Goal: Information Seeking & Learning: Learn about a topic

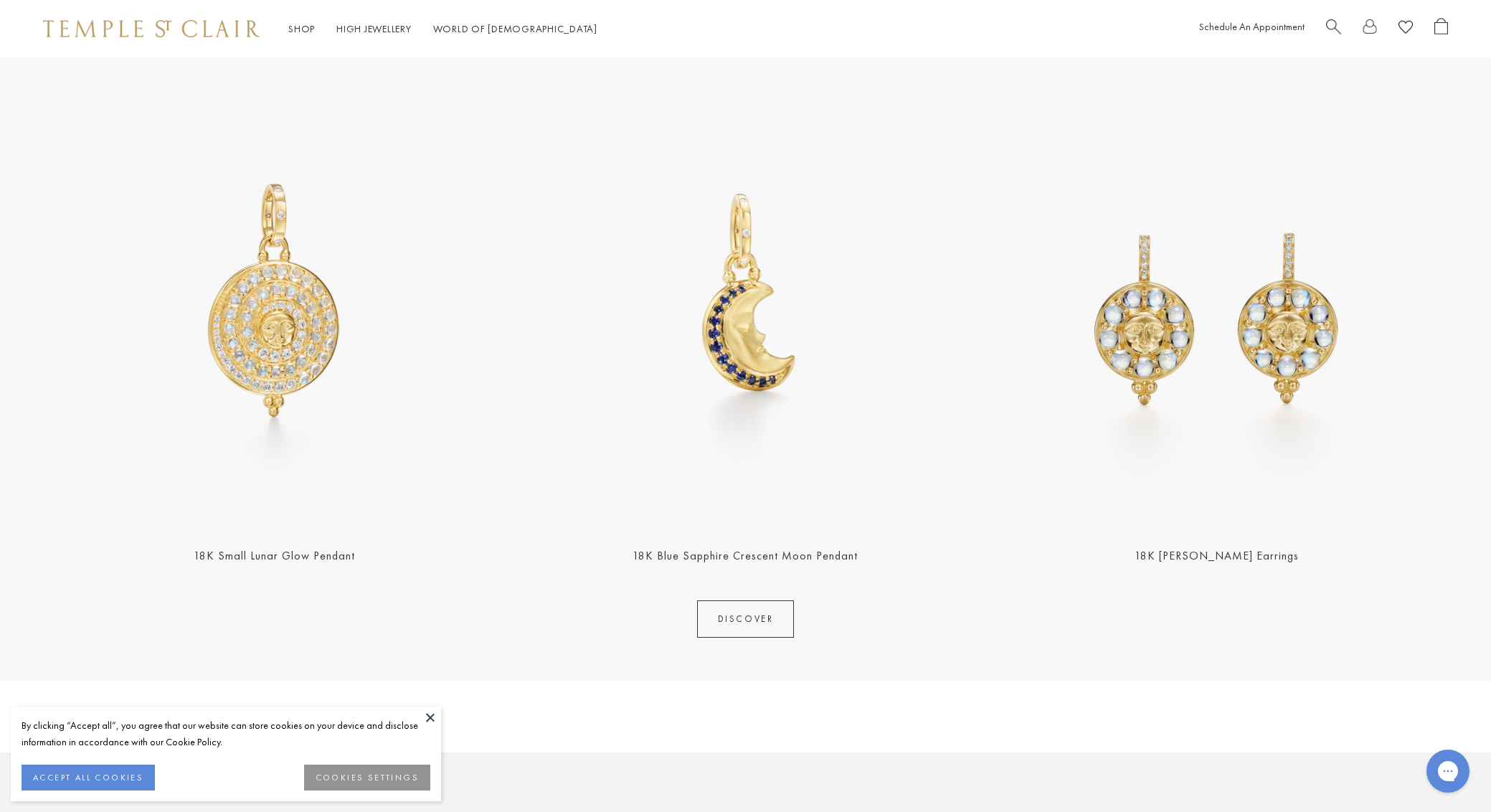
scroll to position [582, 0]
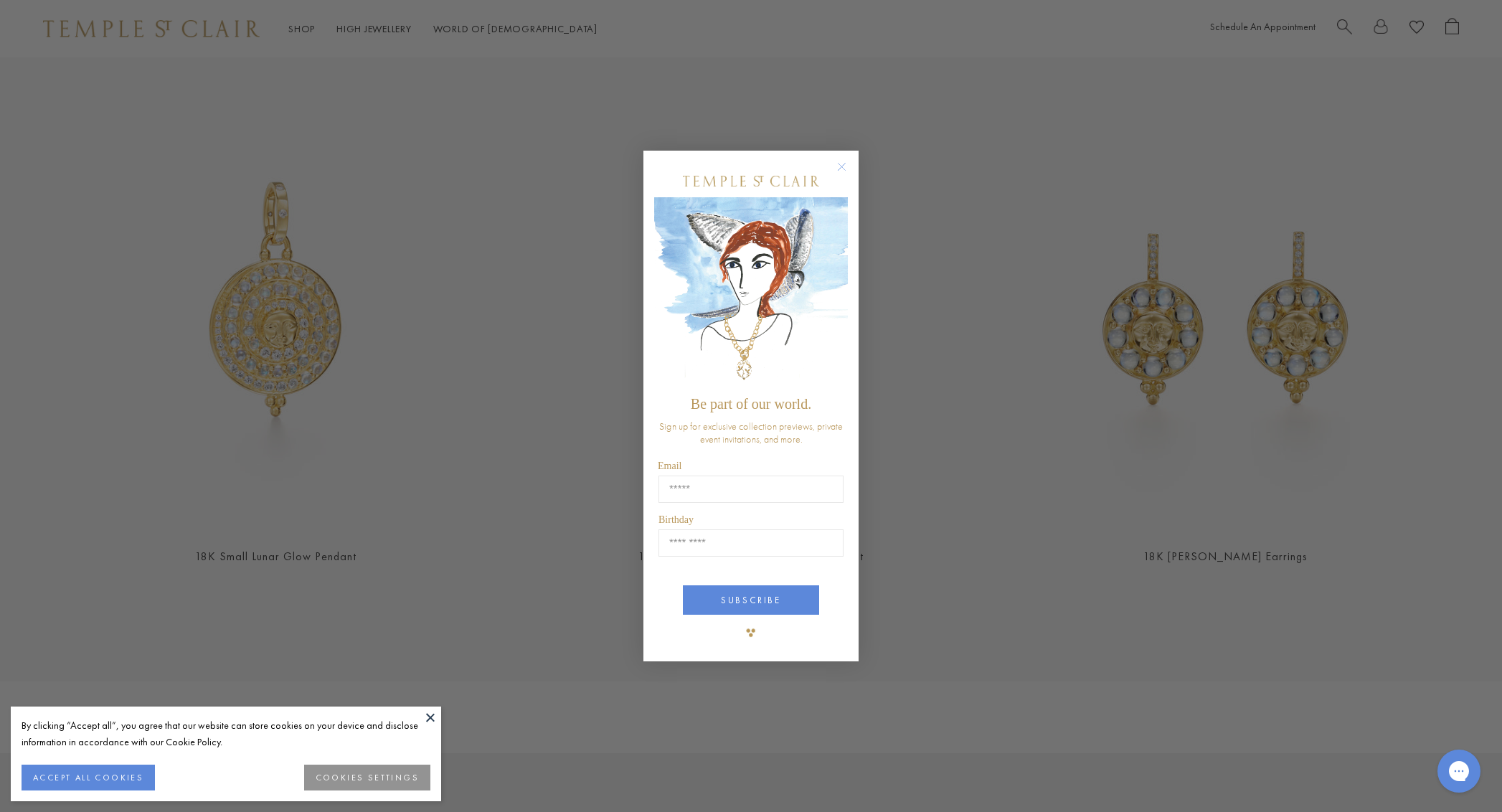
click at [844, 170] on circle "Close dialog" at bounding box center [842, 167] width 17 height 17
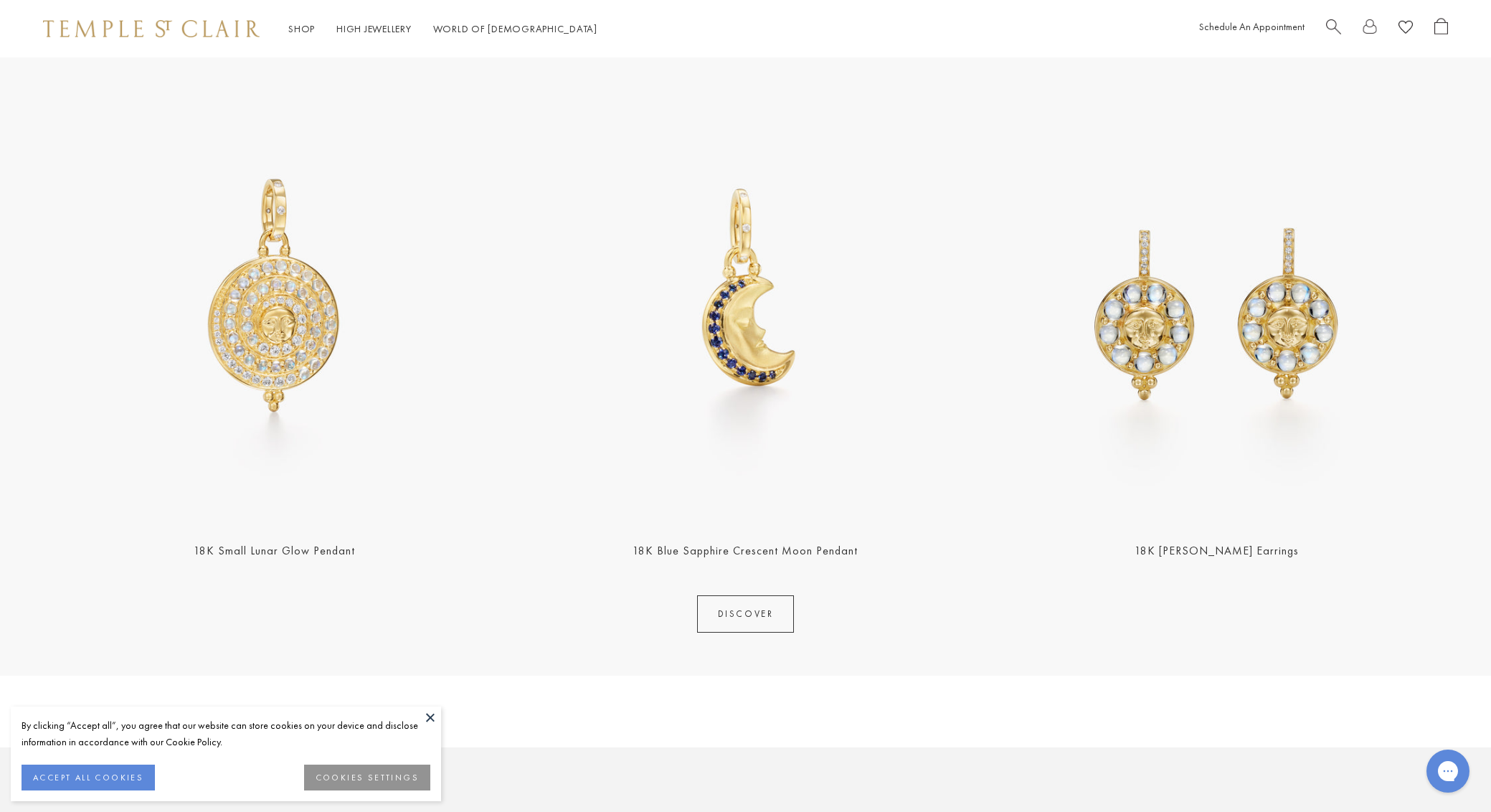
scroll to position [584, 0]
click at [1296, 363] on img at bounding box center [1216, 293] width 463 height 463
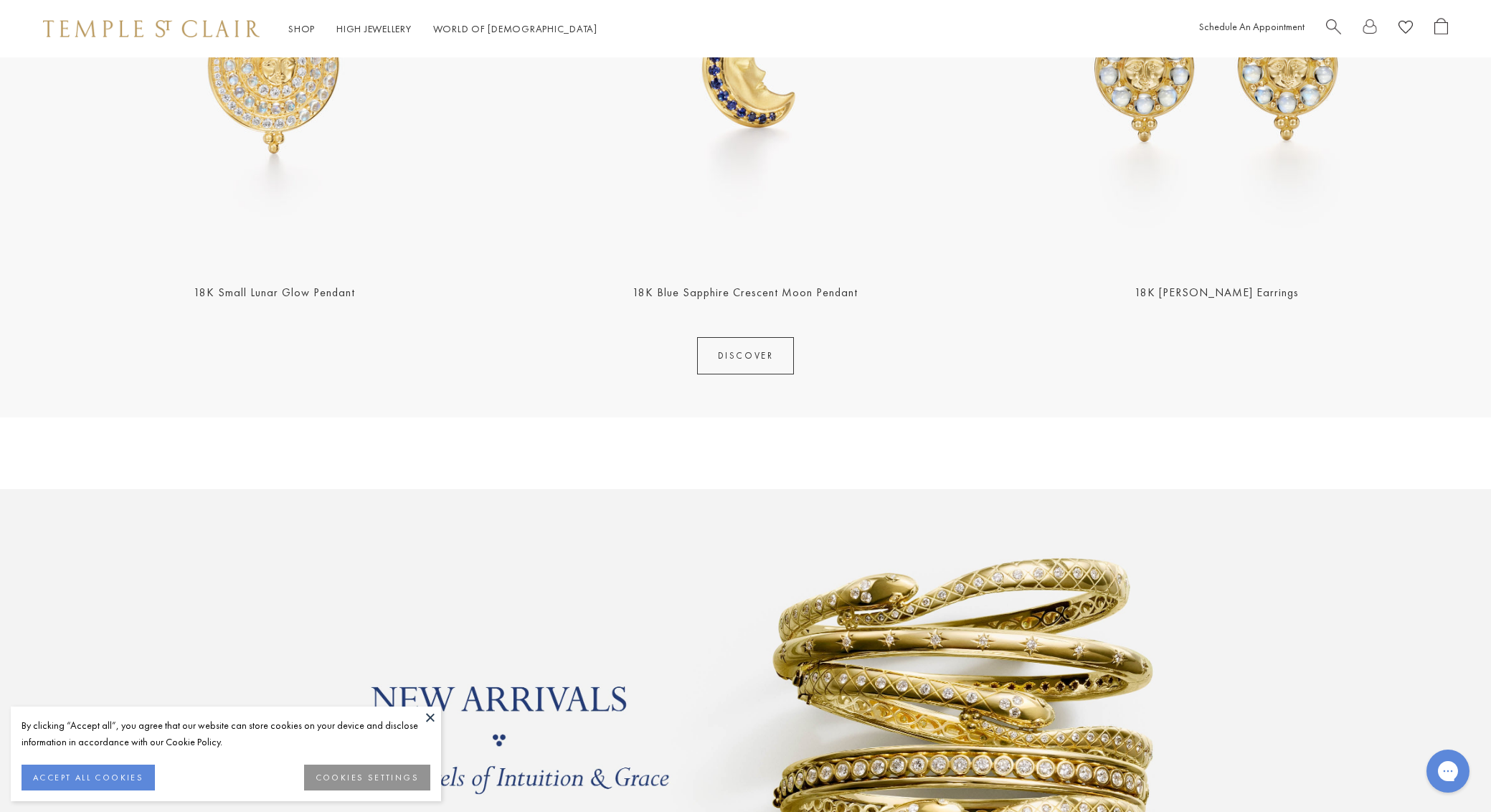
scroll to position [881, 0]
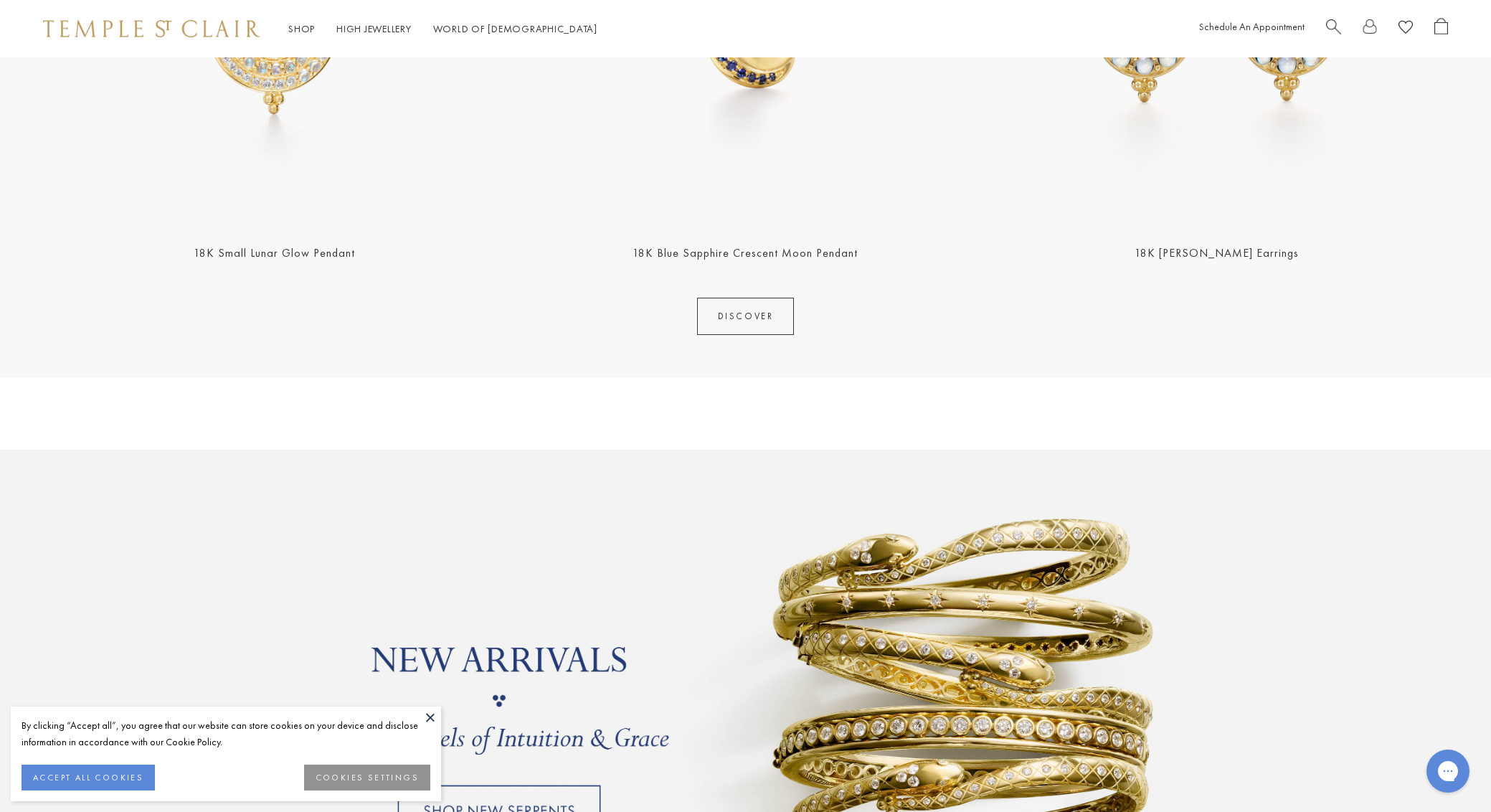
click at [757, 324] on link "DISCOVER" at bounding box center [746, 316] width 98 height 37
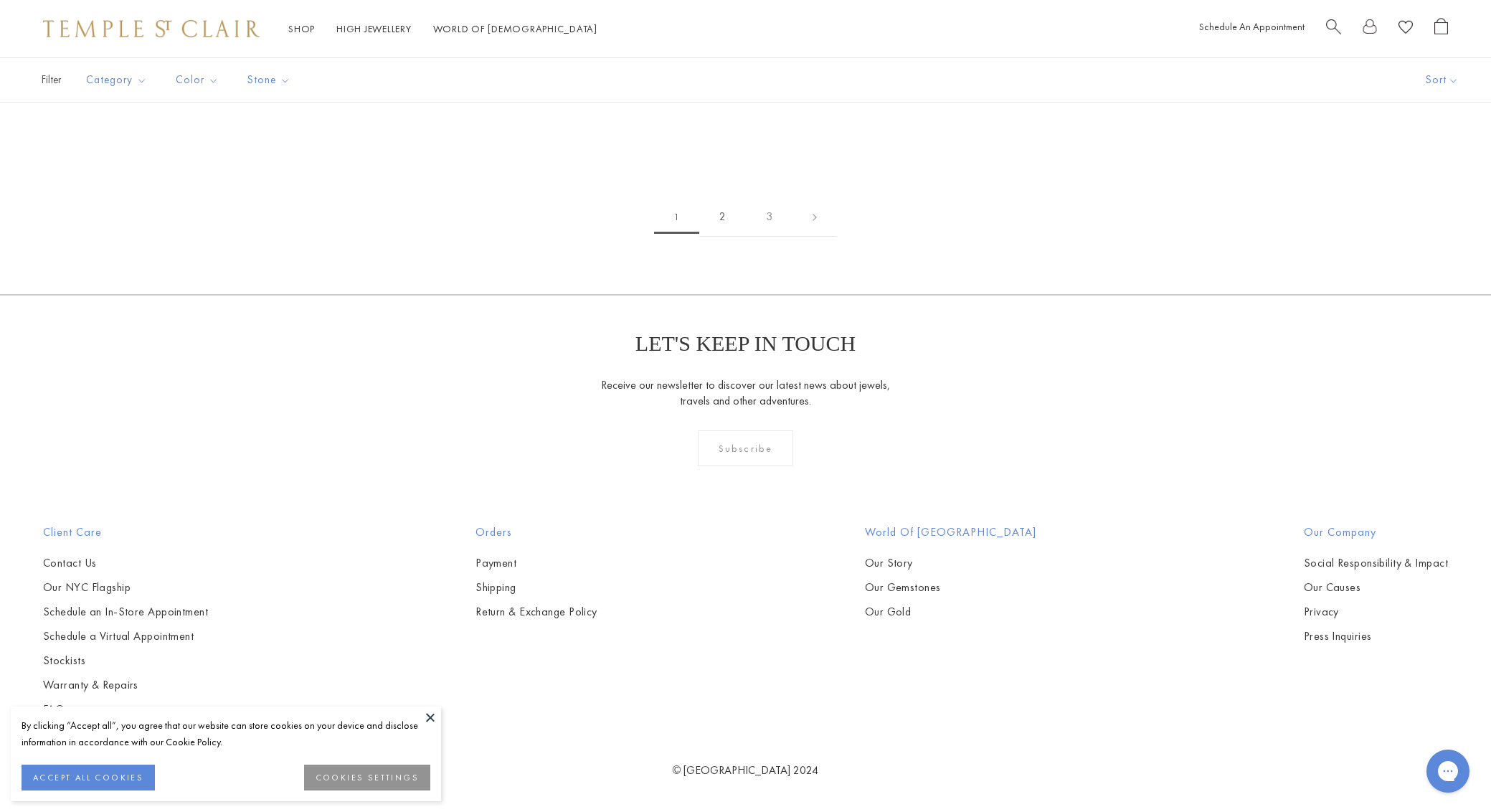
scroll to position [8230, 0]
click at [727, 237] on link "2" at bounding box center [722, 216] width 47 height 39
click at [797, 237] on link "3" at bounding box center [791, 216] width 47 height 39
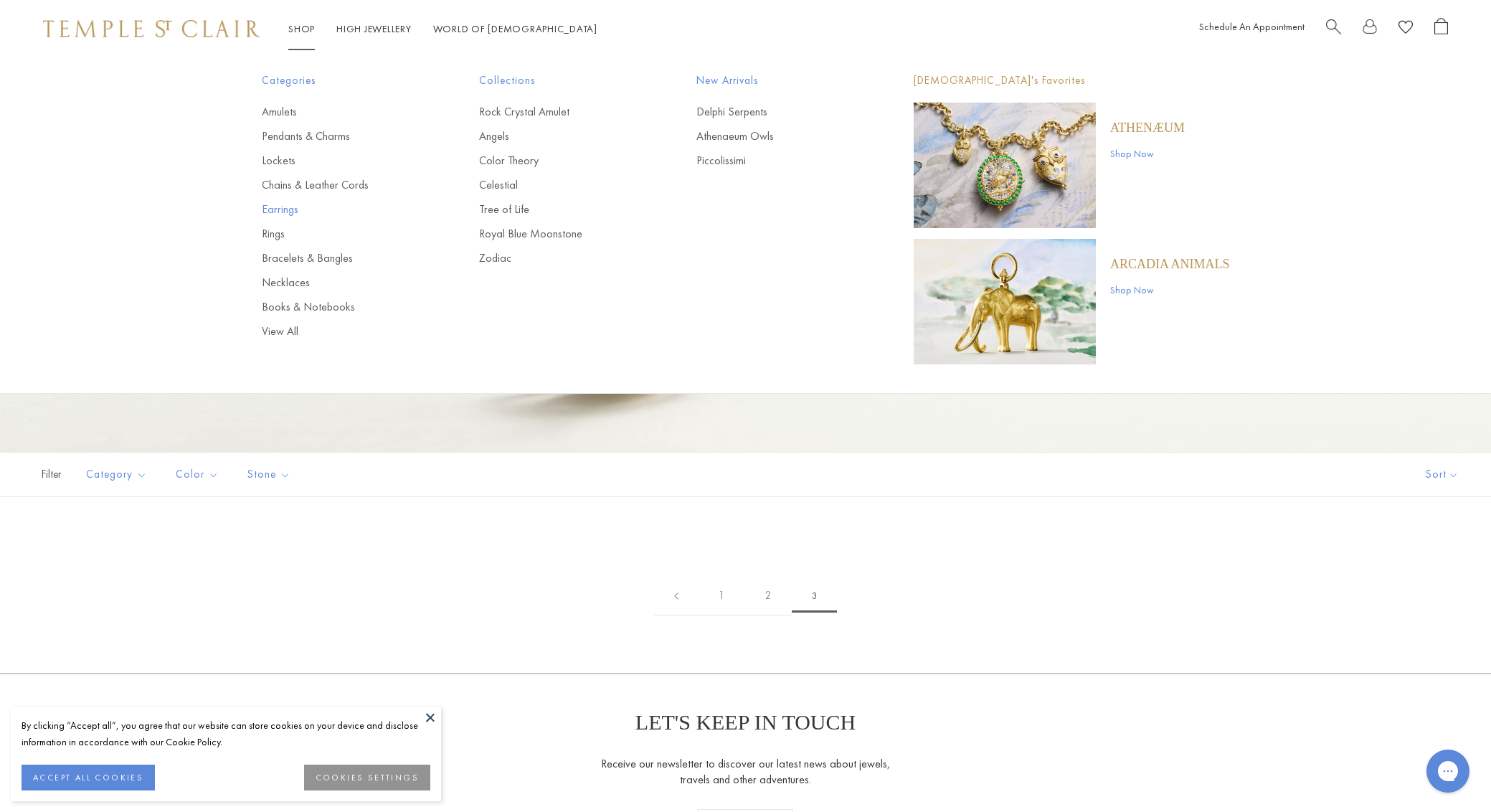
click at [287, 206] on link "Earrings" at bounding box center [342, 209] width 160 height 16
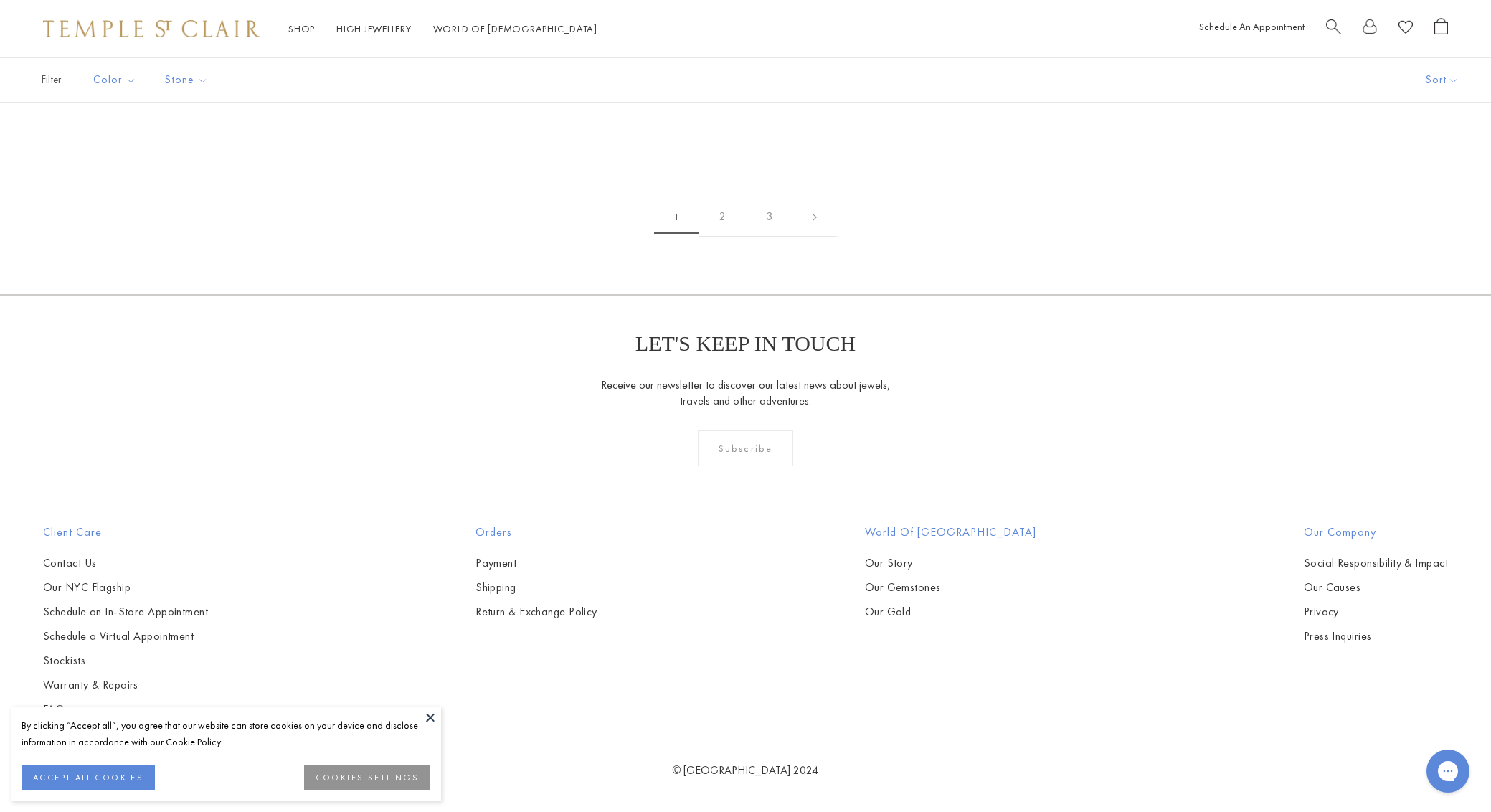
scroll to position [8663, 0]
click at [727, 237] on link "2" at bounding box center [722, 216] width 47 height 39
click at [0, 0] on img at bounding box center [0, 0] width 0 height 0
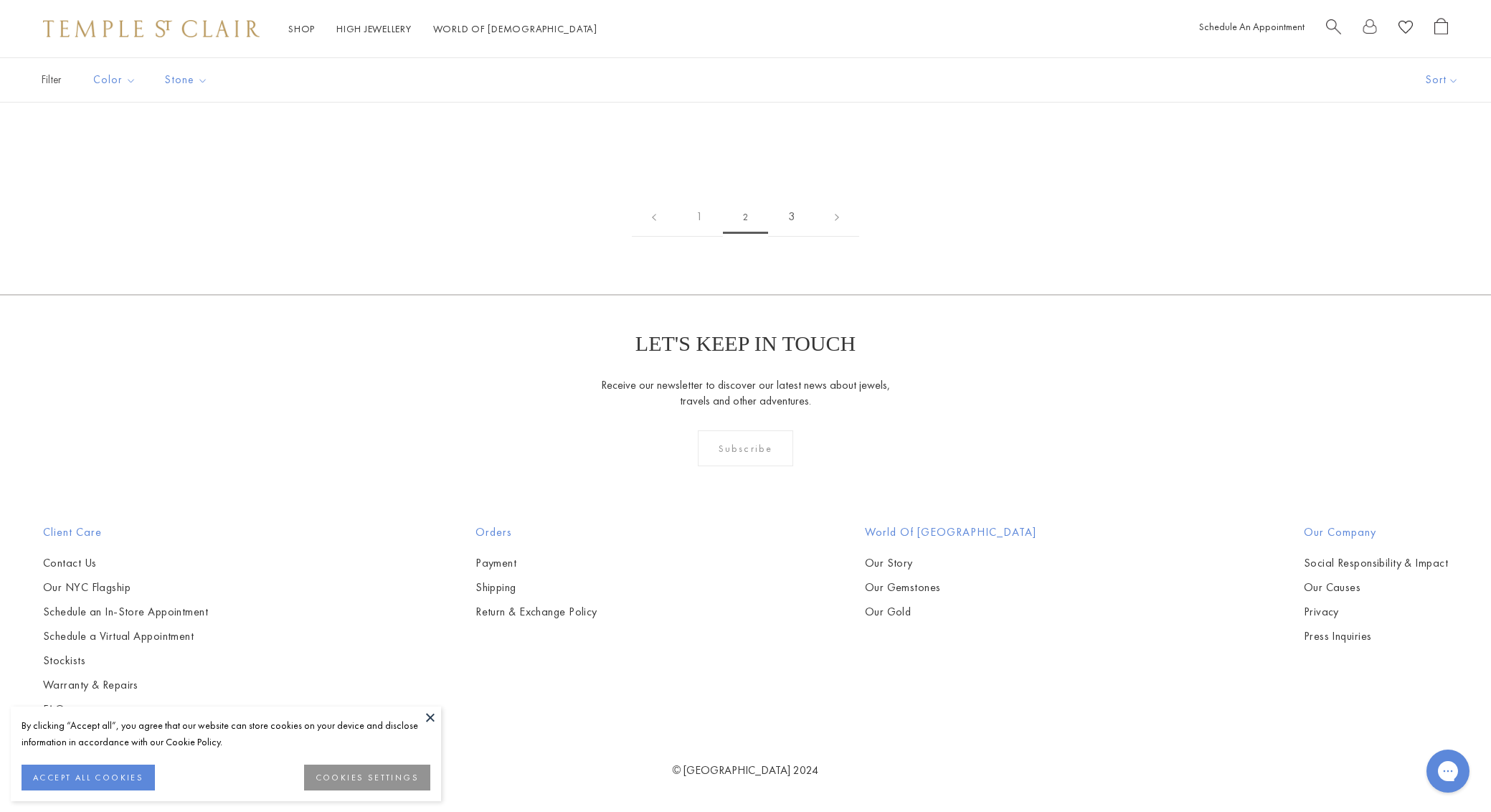
click at [792, 237] on link "3" at bounding box center [791, 216] width 47 height 39
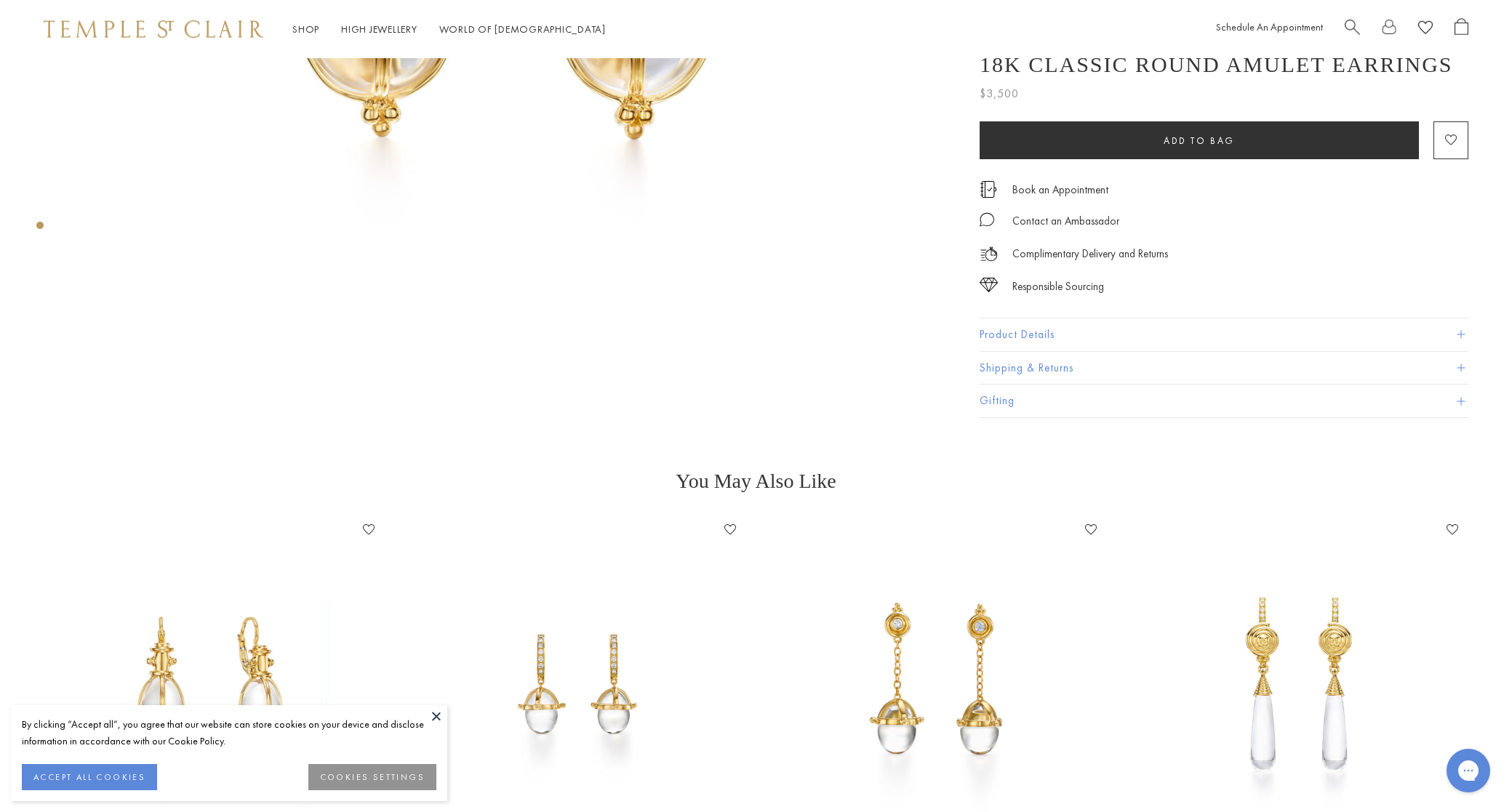
scroll to position [498, 0]
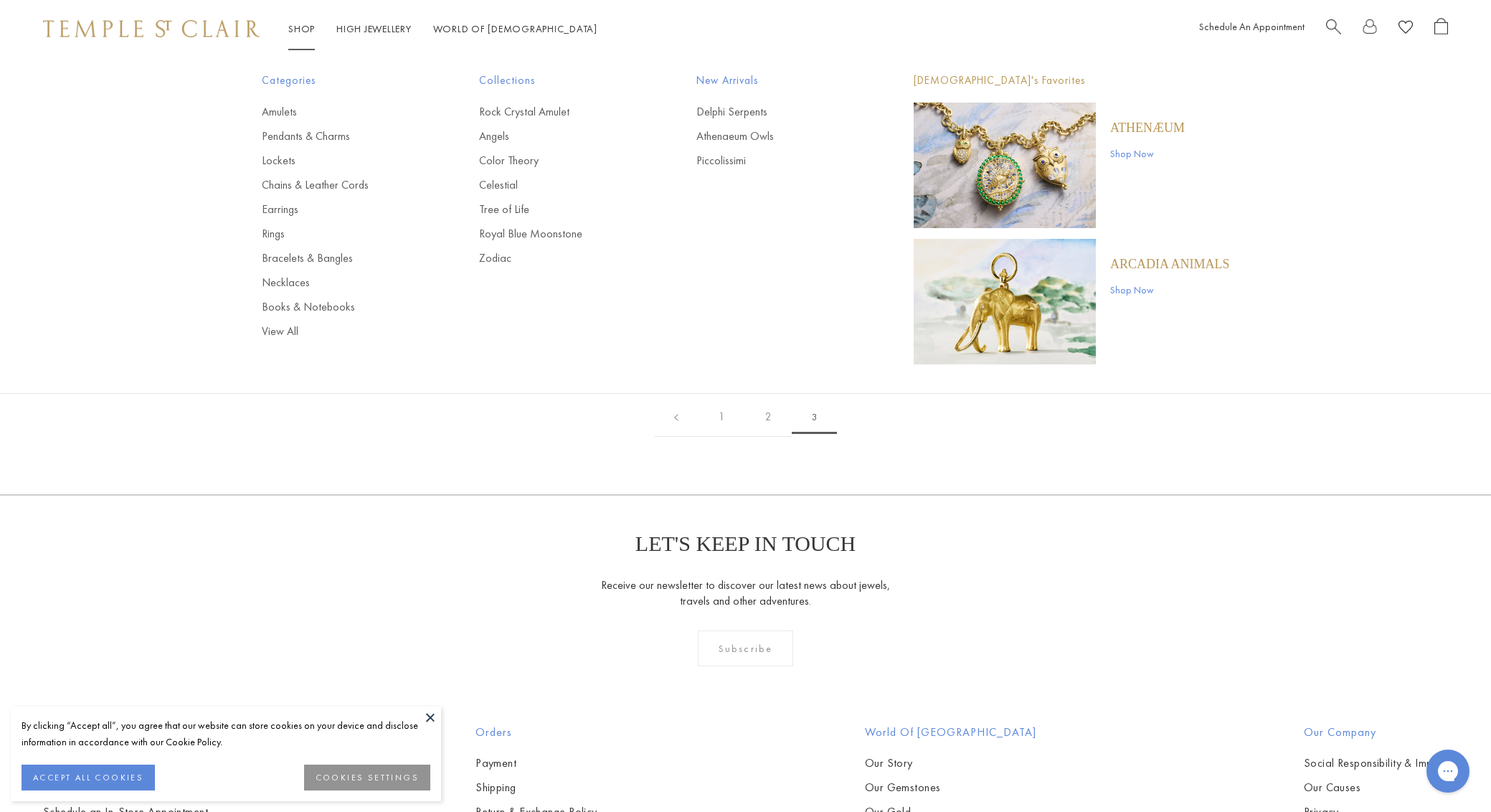
click at [308, 26] on link "Shop Shop" at bounding box center [301, 28] width 27 height 13
click at [335, 137] on link "Pendants & Charms" at bounding box center [342, 135] width 160 height 16
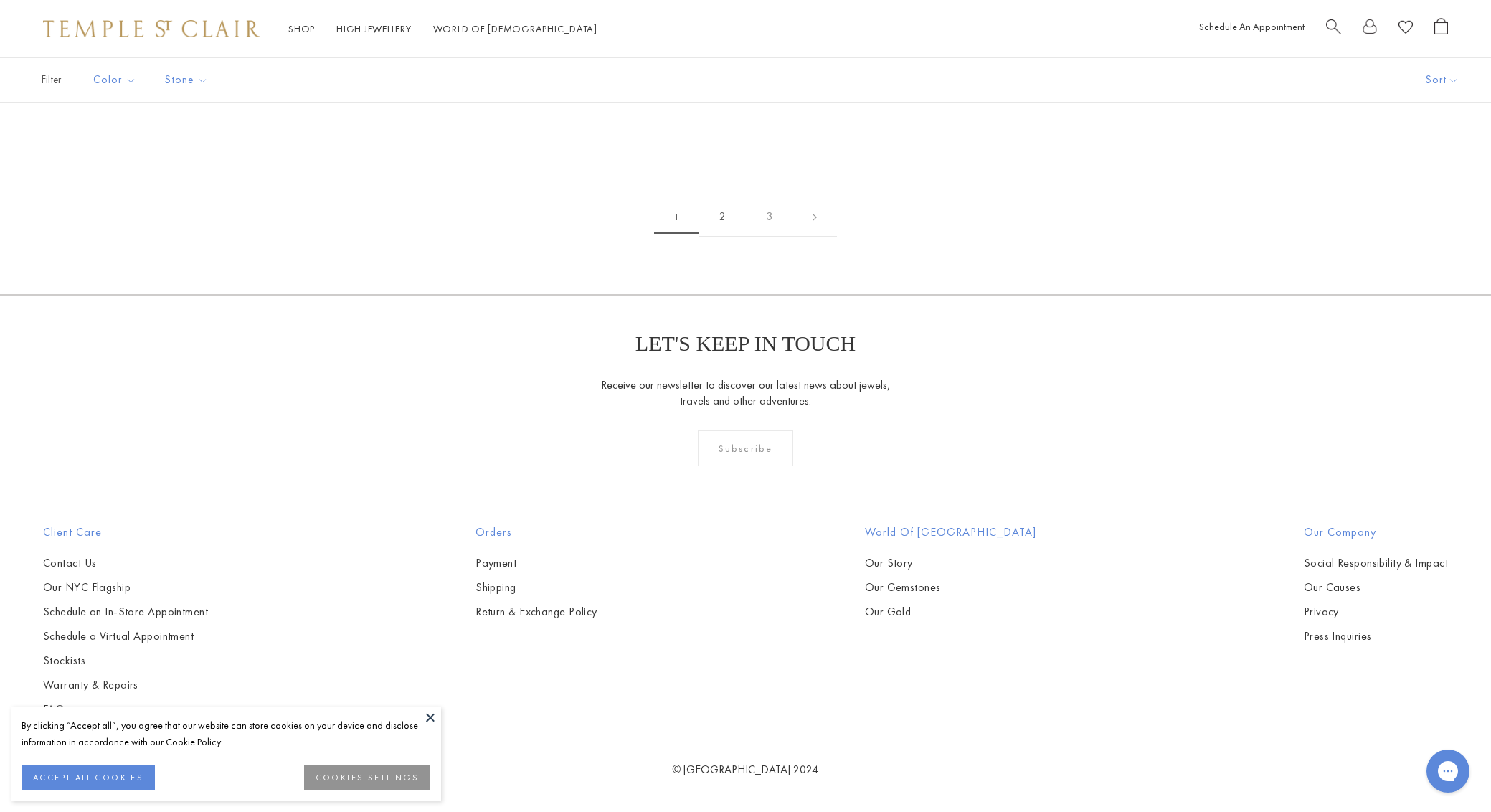
scroll to position [10757, 1]
click at [723, 237] on link "2" at bounding box center [722, 216] width 47 height 39
drag, startPoint x: 803, startPoint y: 419, endPoint x: 792, endPoint y: 432, distance: 17.0
click at [792, 237] on link "3" at bounding box center [791, 216] width 47 height 39
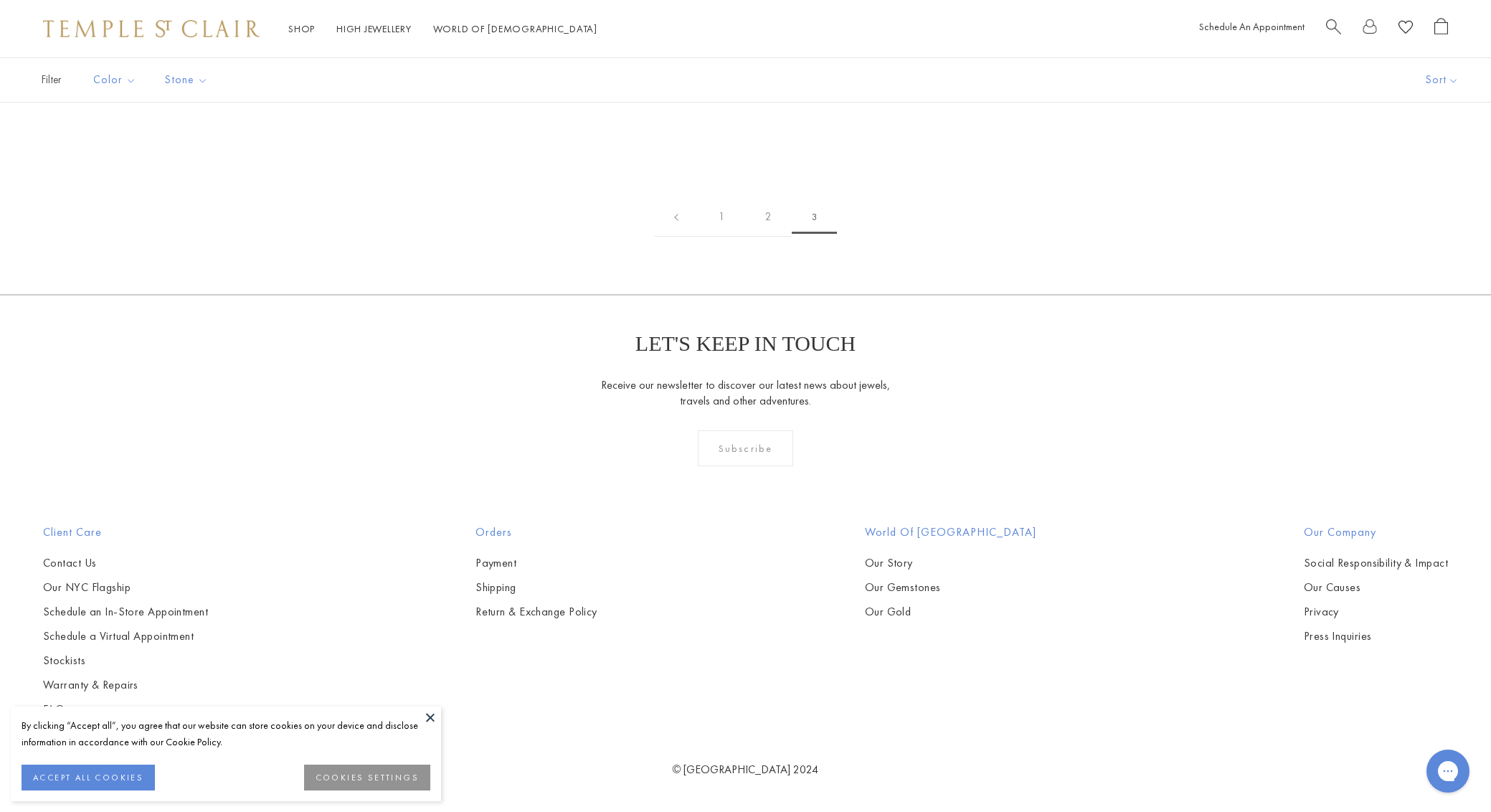
scroll to position [1594, 0]
